Goal: Find specific page/section: Find specific page/section

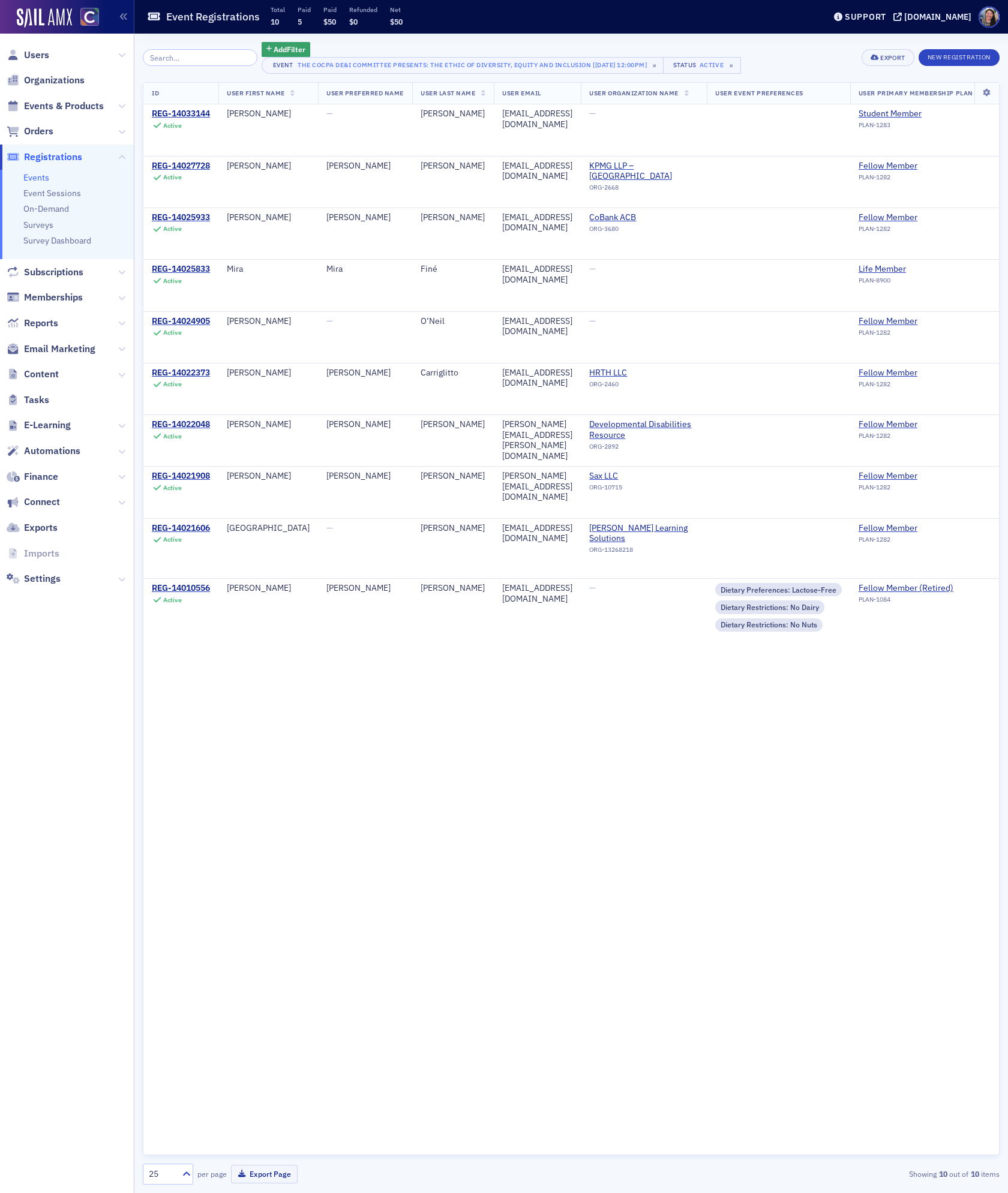
click at [30, 176] on link "Events" at bounding box center [36, 178] width 26 height 11
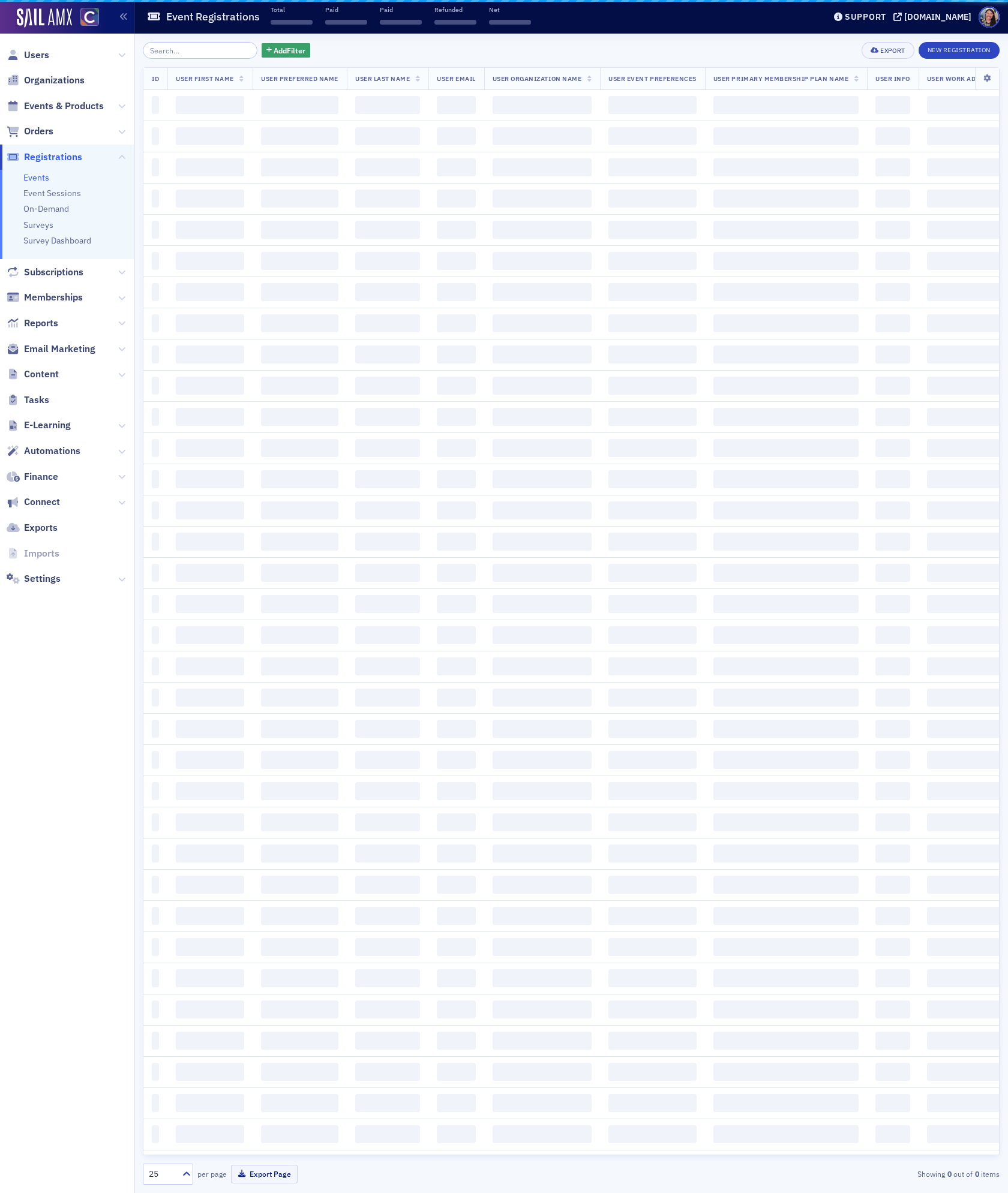
click at [190, 55] on input "search" at bounding box center [200, 50] width 114 height 17
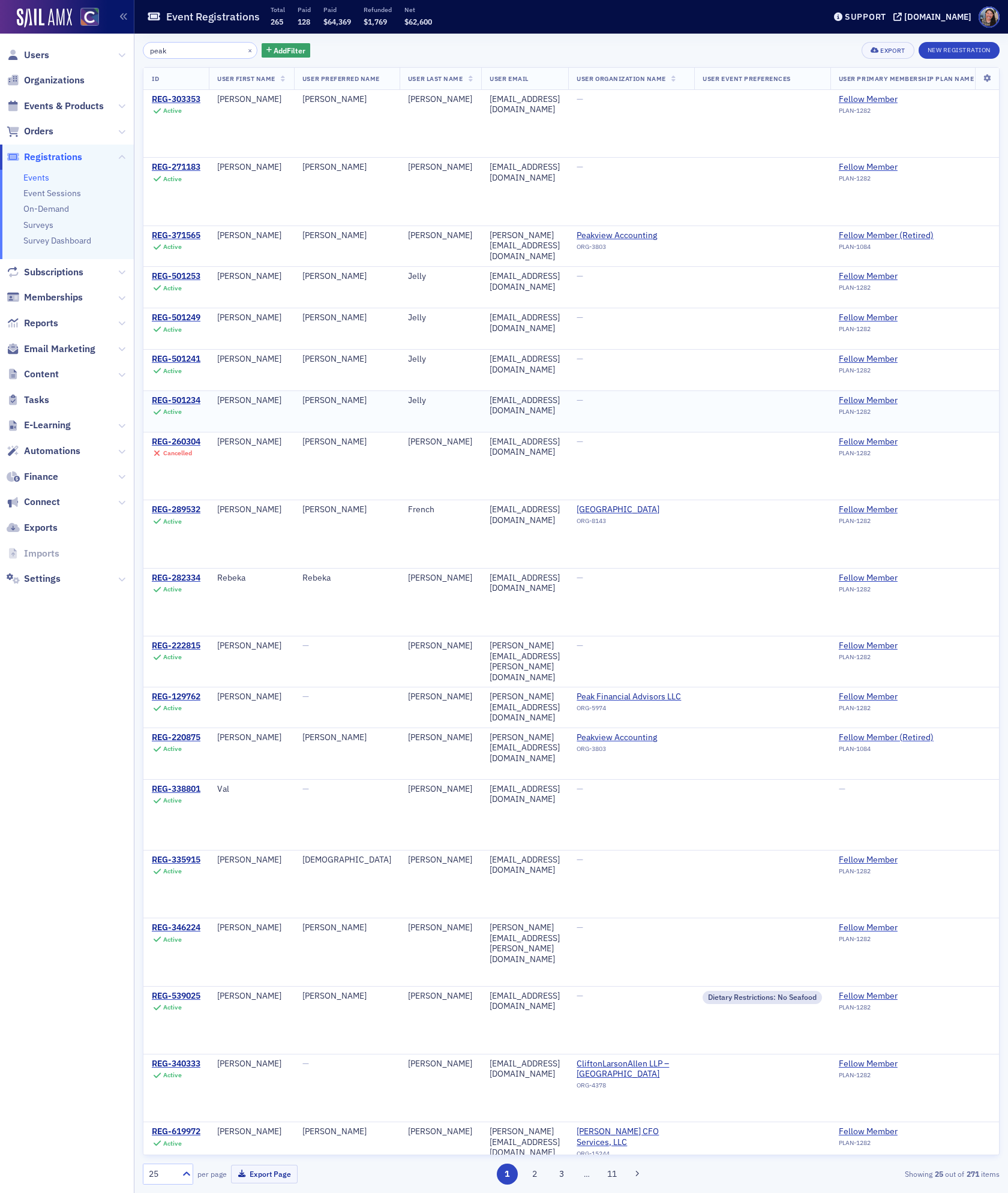
type input "peak"
click at [39, 179] on link "Events" at bounding box center [36, 178] width 26 height 11
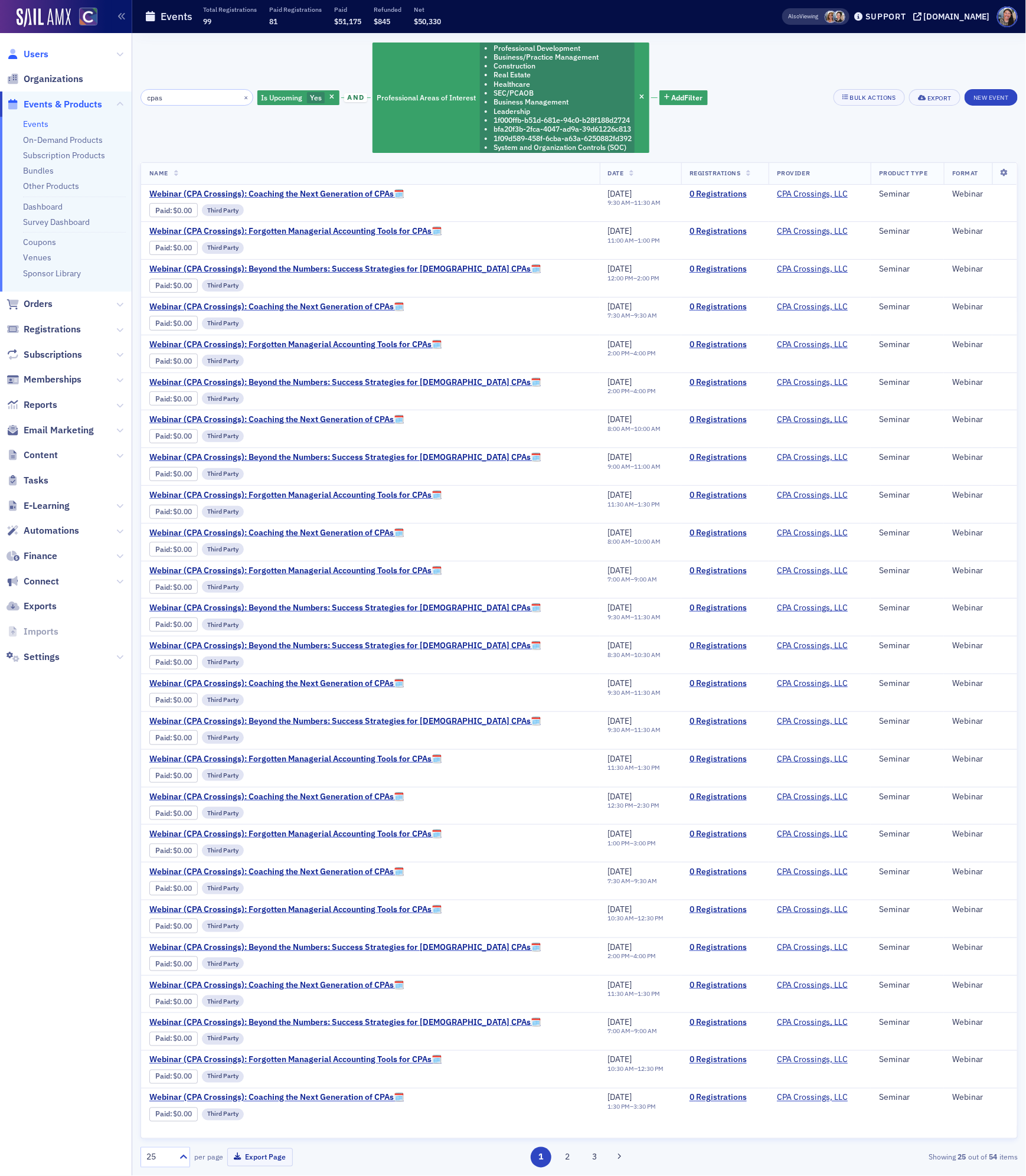
click at [40, 56] on span "Users" at bounding box center [36, 54] width 25 height 13
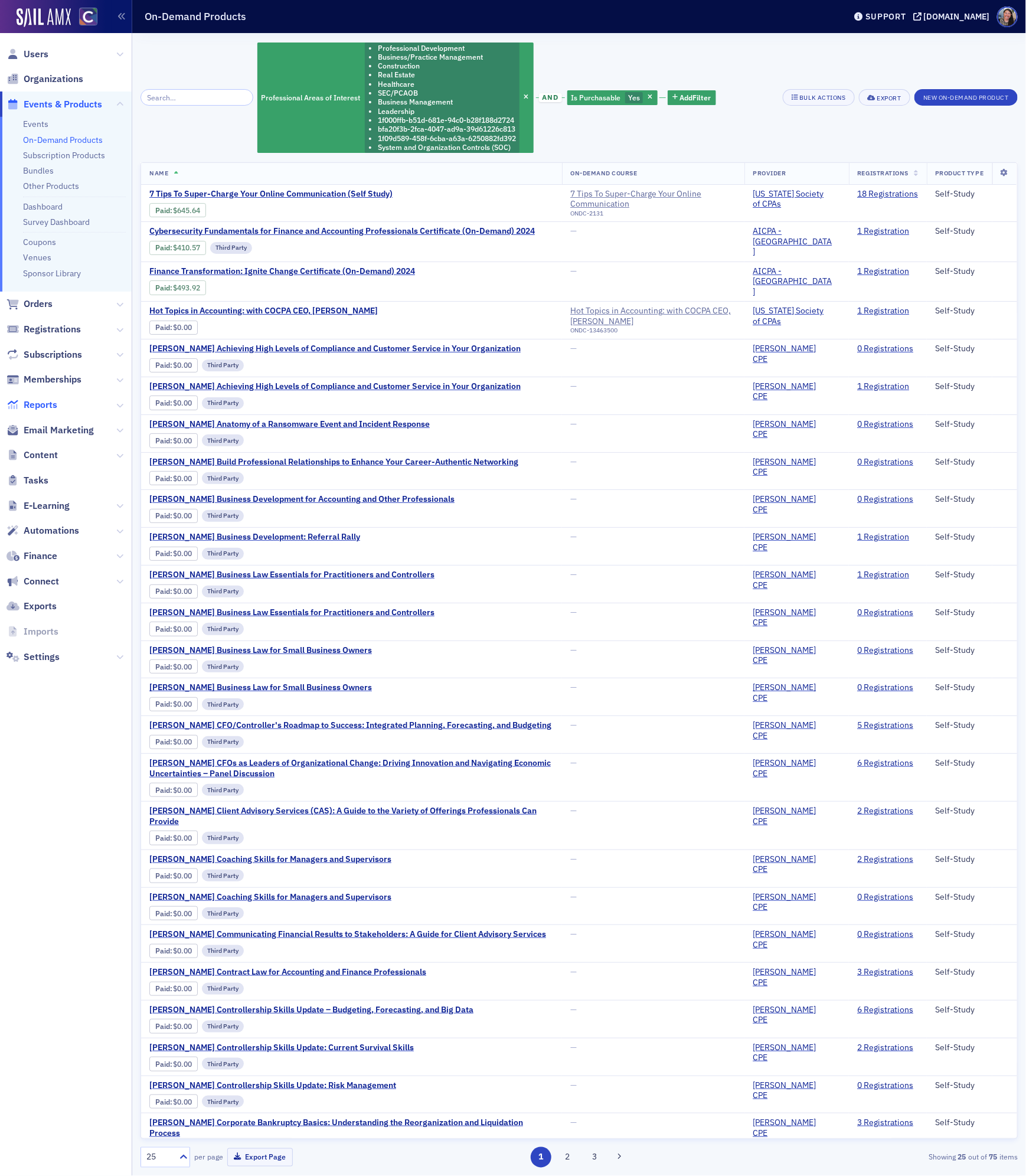
click at [38, 406] on span "Reports" at bounding box center [40, 404] width 33 height 13
